Goal: Information Seeking & Learning: Check status

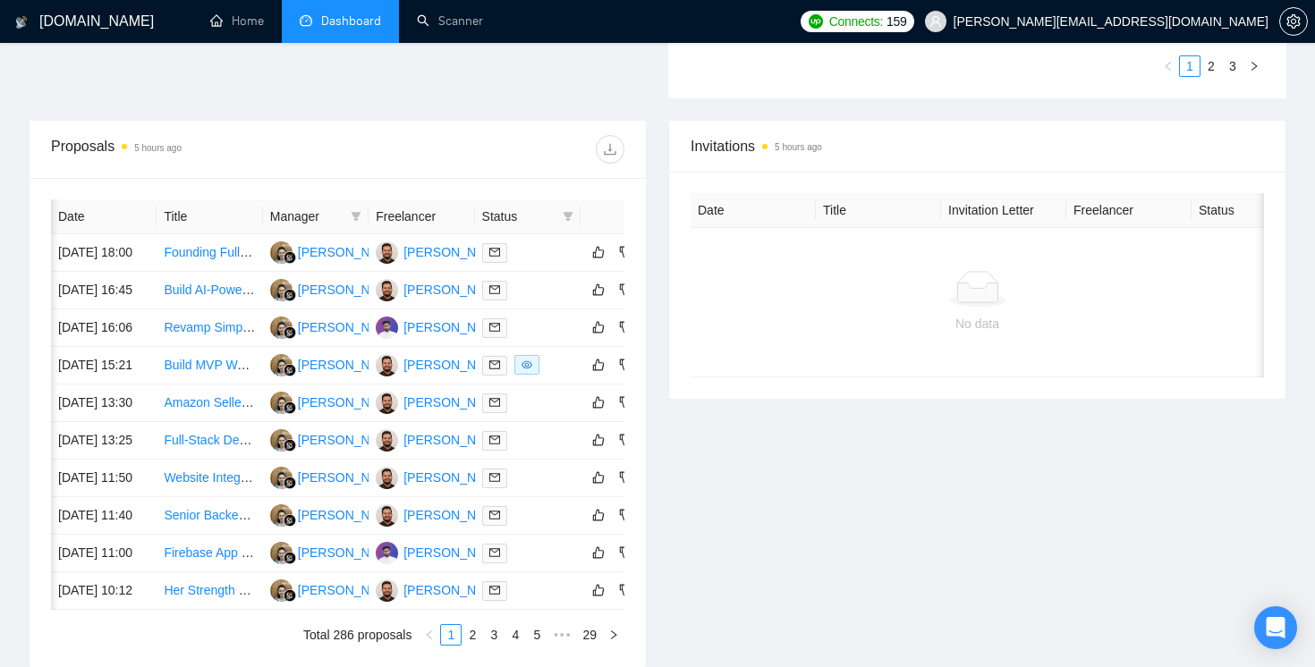
scroll to position [0, 53]
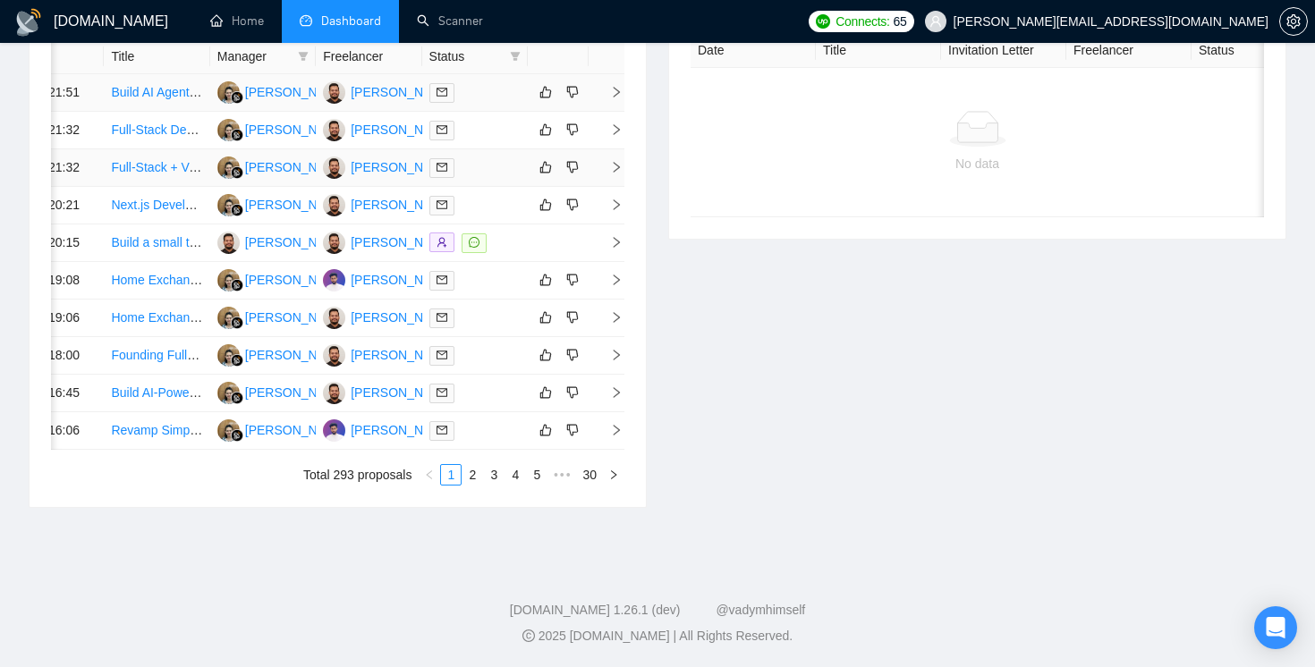
scroll to position [856, 0]
click at [478, 485] on link "2" at bounding box center [472, 475] width 20 height 20
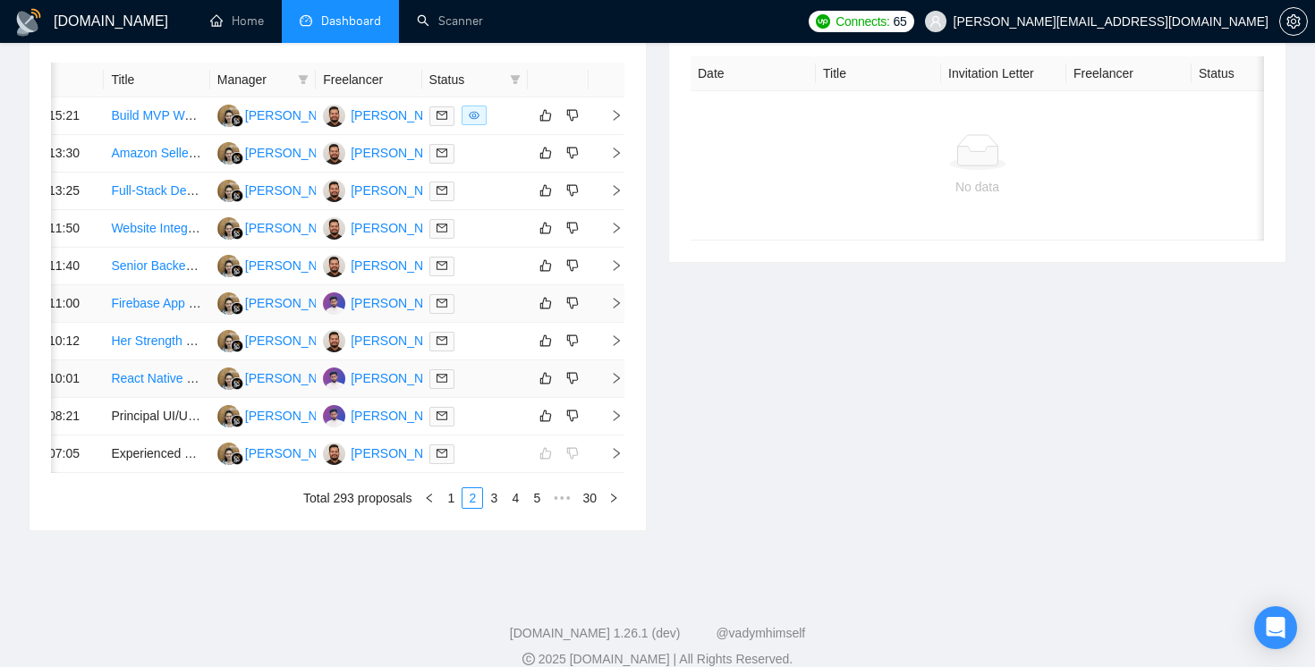
scroll to position [745, 0]
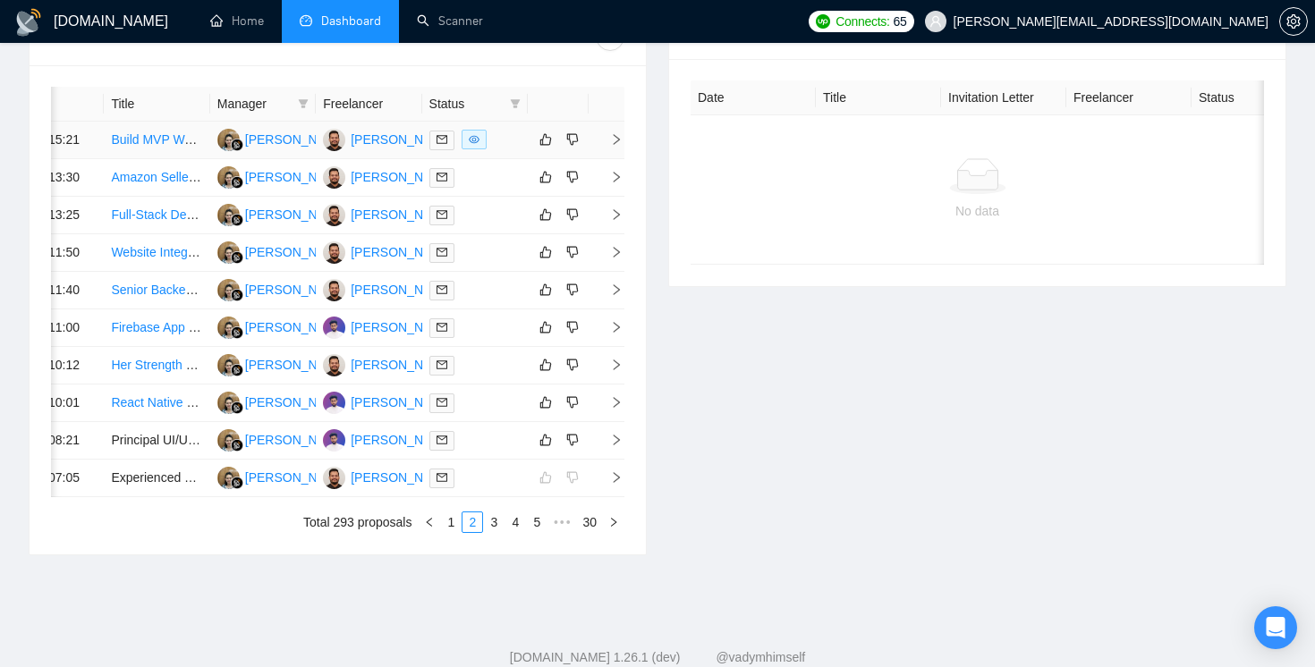
click at [614, 141] on icon "right" at bounding box center [616, 139] width 13 height 13
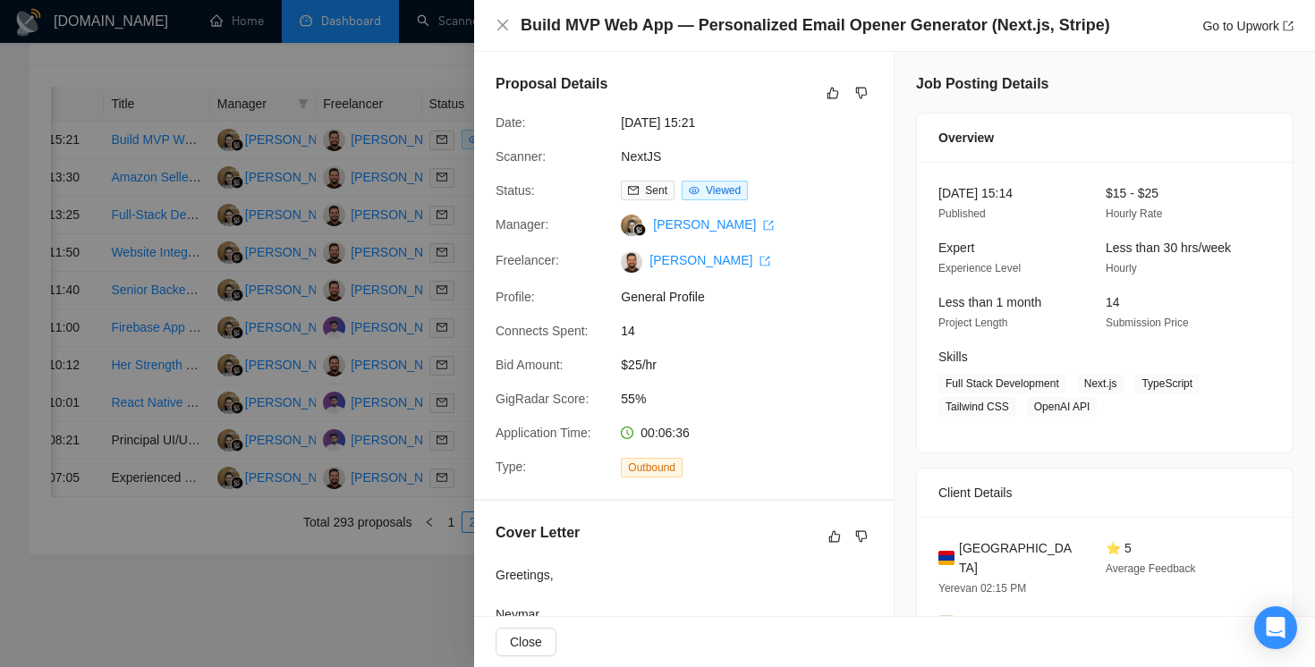
click at [445, 97] on div at bounding box center [657, 333] width 1315 height 667
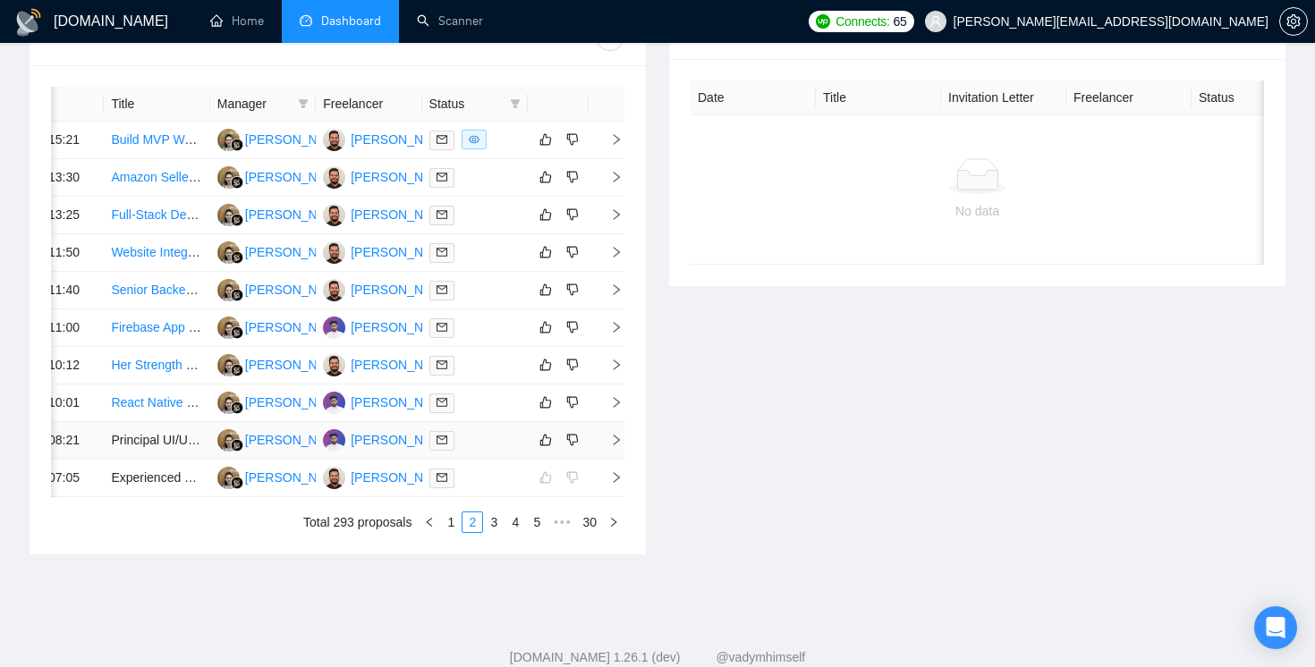
scroll to position [962, 0]
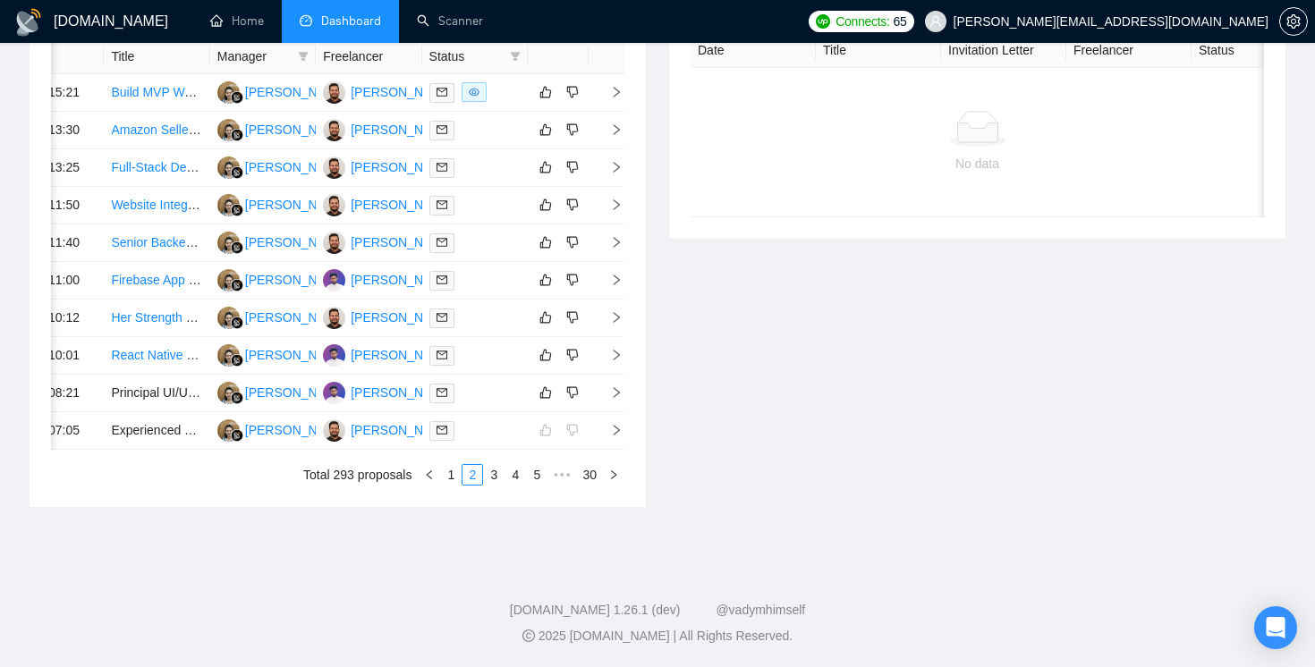
click at [627, 267] on div "Date Title Manager Freelancer Status 16 Sep, 2025 15:21 Build MVP Web App — Per…" at bounding box center [338, 262] width 616 height 489
click at [616, 312] on icon "right" at bounding box center [617, 317] width 6 height 11
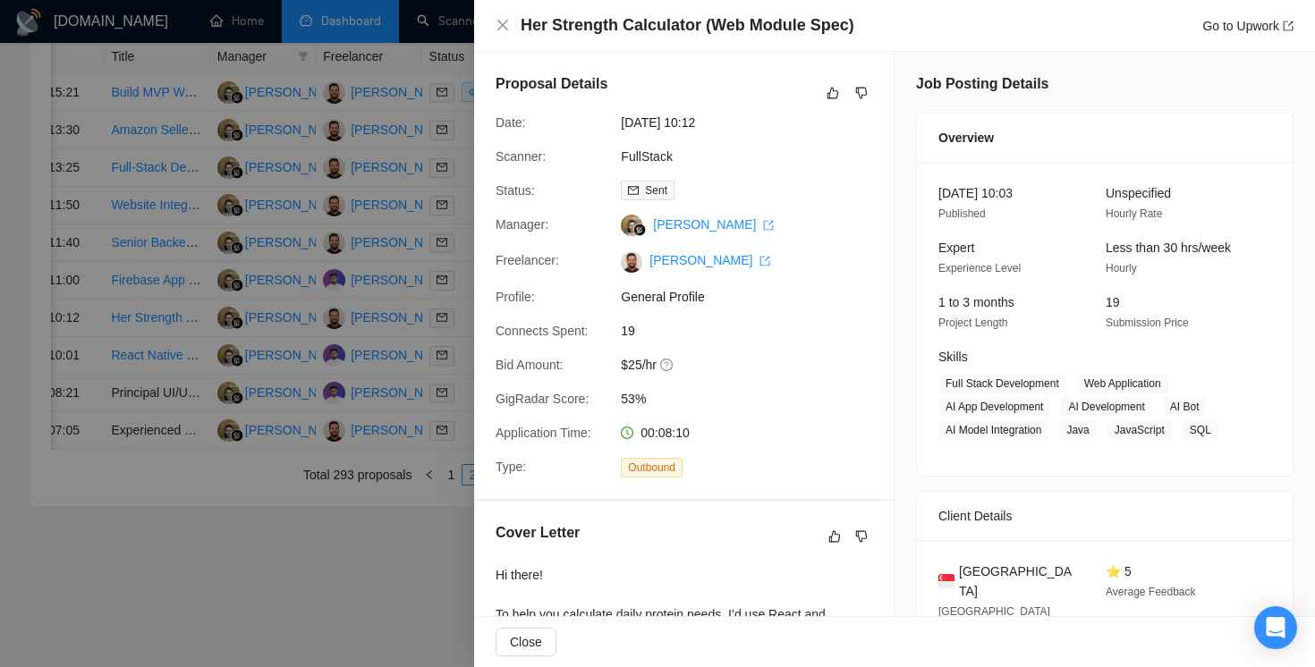
click at [396, 593] on div at bounding box center [657, 333] width 1315 height 667
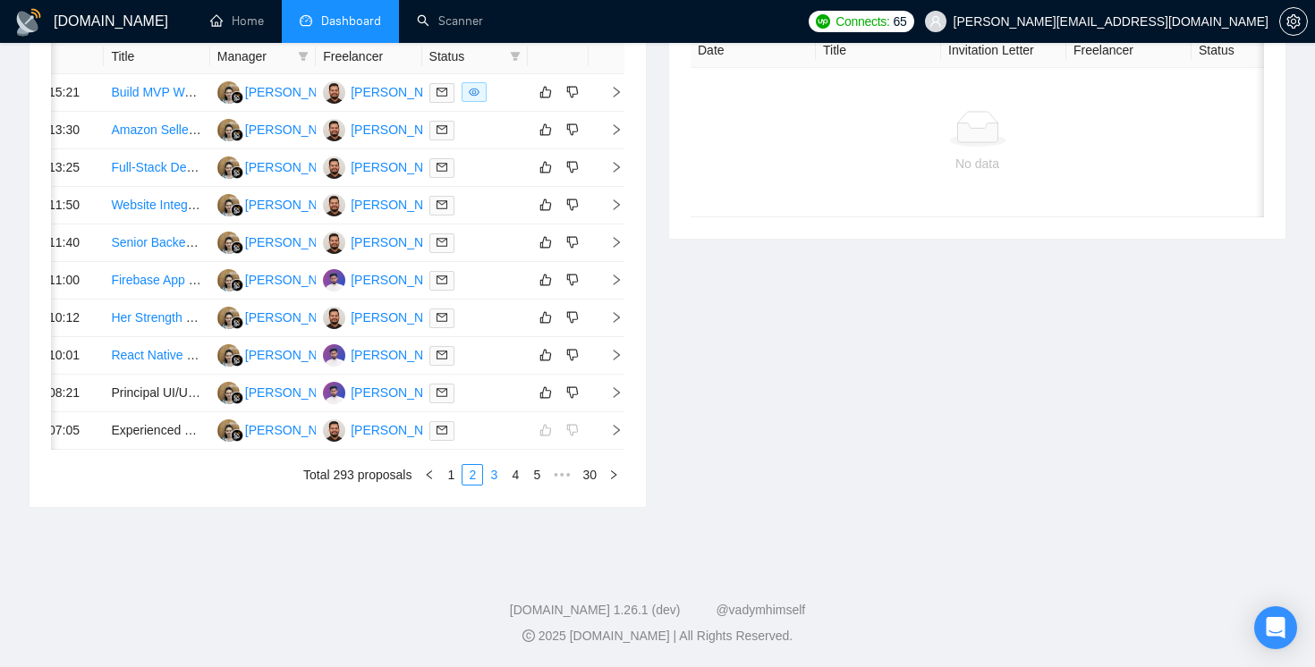
click at [492, 474] on link "3" at bounding box center [494, 475] width 20 height 20
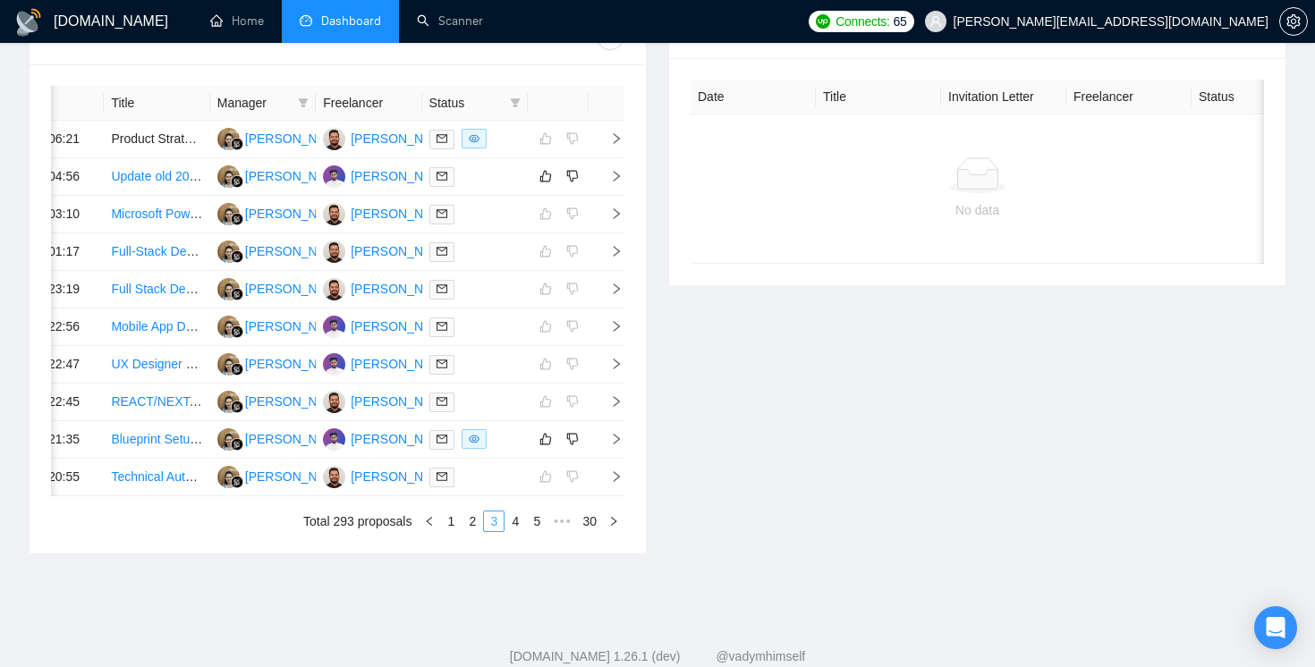
scroll to position [743, 0]
